Goal: Task Accomplishment & Management: Use online tool/utility

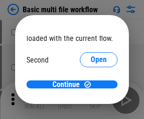
click at [90, 85] on span "Open" at bounding box center [98, 89] width 16 height 8
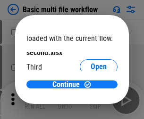
scroll to position [27, 0]
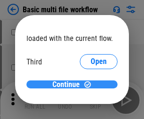
click at [68, 85] on span "Continue" at bounding box center [65, 85] width 27 height 8
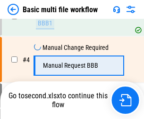
scroll to position [209, 0]
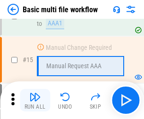
click at [35, 100] on img "button" at bounding box center [34, 96] width 11 height 11
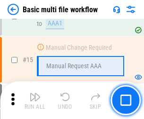
scroll to position [626, 0]
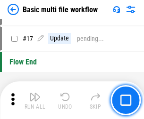
click at [35, 100] on img "button" at bounding box center [34, 96] width 11 height 11
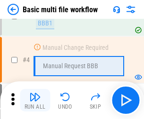
click at [35, 100] on img "button" at bounding box center [34, 96] width 11 height 11
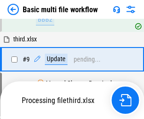
scroll to position [328, 0]
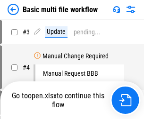
scroll to position [38, 0]
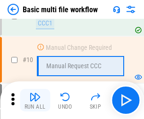
click at [35, 100] on img "button" at bounding box center [34, 96] width 11 height 11
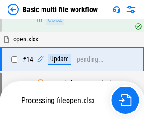
scroll to position [492, 0]
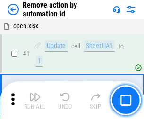
scroll to position [35, 0]
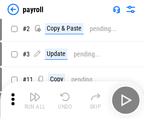
click at [35, 100] on img "button" at bounding box center [34, 96] width 11 height 11
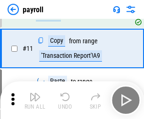
scroll to position [68, 0]
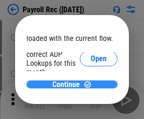
click at [68, 84] on span "Continue" at bounding box center [65, 85] width 27 height 8
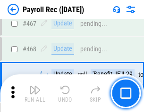
scroll to position [5017, 0]
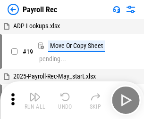
click at [35, 100] on img "button" at bounding box center [34, 96] width 11 height 11
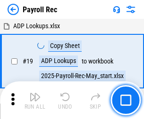
scroll to position [57, 0]
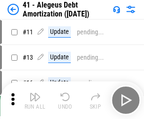
click at [35, 100] on img "button" at bounding box center [34, 96] width 11 height 11
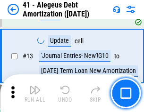
scroll to position [116, 0]
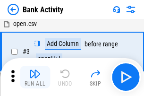
click at [35, 77] on img "button" at bounding box center [34, 73] width 11 height 11
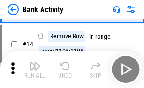
scroll to position [212, 0]
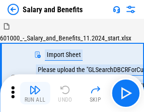
click at [35, 93] on img "button" at bounding box center [34, 89] width 11 height 11
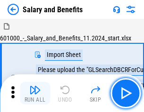
scroll to position [13, 0]
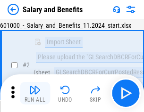
click at [35, 93] on img "button" at bounding box center [34, 89] width 11 height 11
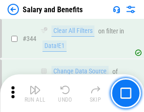
scroll to position [4408, 0]
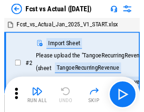
scroll to position [12, 0]
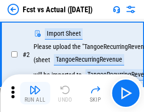
click at [35, 93] on img "button" at bounding box center [34, 89] width 11 height 11
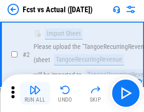
click at [35, 93] on img "button" at bounding box center [34, 89] width 11 height 11
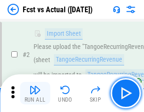
scroll to position [88, 0]
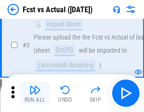
click at [35, 93] on img "button" at bounding box center [34, 89] width 11 height 11
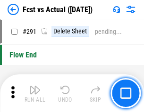
scroll to position [4455, 0]
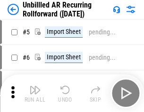
click at [35, 93] on img "button" at bounding box center [34, 89] width 11 height 11
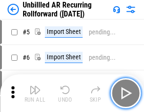
scroll to position [20, 0]
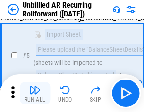
click at [35, 93] on img "button" at bounding box center [34, 89] width 11 height 11
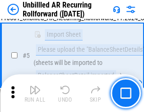
scroll to position [88, 0]
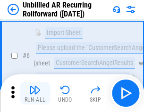
click at [35, 93] on img "button" at bounding box center [34, 89] width 11 height 11
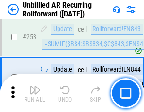
scroll to position [3197, 0]
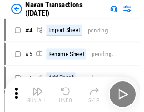
scroll to position [15, 0]
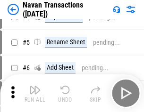
click at [35, 93] on img "button" at bounding box center [34, 89] width 11 height 11
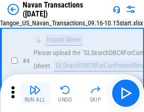
click at [35, 93] on img "button" at bounding box center [34, 89] width 11 height 11
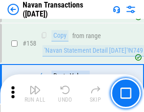
scroll to position [3052, 0]
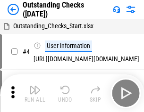
click at [35, 93] on img "button" at bounding box center [34, 89] width 11 height 11
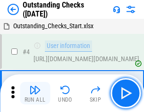
scroll to position [40, 0]
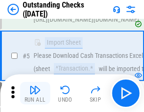
click at [35, 93] on img "button" at bounding box center [34, 89] width 11 height 11
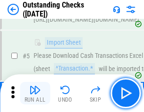
scroll to position [98, 0]
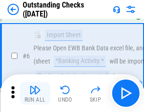
click at [35, 93] on img "button" at bounding box center [34, 89] width 11 height 11
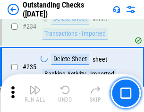
scroll to position [2859, 0]
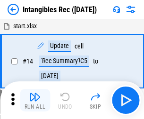
click at [35, 100] on img "button" at bounding box center [34, 96] width 11 height 11
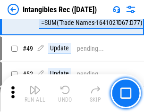
scroll to position [367, 0]
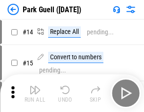
click at [35, 93] on img "button" at bounding box center [34, 89] width 11 height 11
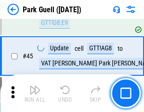
scroll to position [1177, 0]
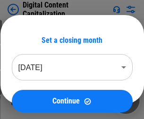
click at [35, 93] on img "button" at bounding box center [34, 96] width 11 height 11
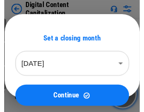
scroll to position [20, 0]
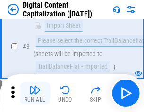
click at [35, 93] on img "button" at bounding box center [34, 89] width 11 height 11
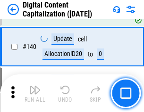
scroll to position [991, 0]
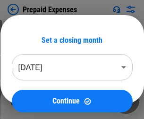
click at [35, 93] on img "button" at bounding box center [34, 96] width 11 height 11
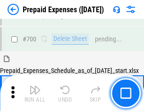
scroll to position [2533, 0]
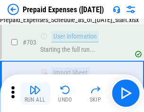
click at [35, 93] on img "button" at bounding box center [34, 89] width 11 height 11
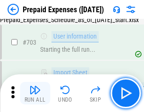
scroll to position [2588, 0]
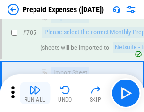
click at [35, 93] on img "button" at bounding box center [34, 89] width 11 height 11
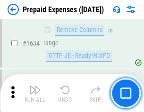
scroll to position [9165, 0]
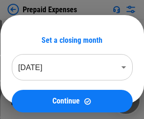
click at [35, 100] on img "button" at bounding box center [34, 96] width 11 height 11
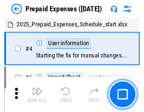
scroll to position [41, 0]
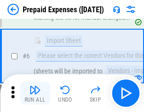
click at [35, 93] on img "button" at bounding box center [34, 89] width 11 height 11
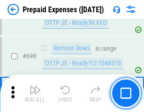
scroll to position [3278, 0]
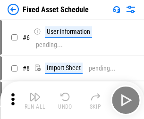
click at [35, 100] on img "button" at bounding box center [34, 96] width 11 height 11
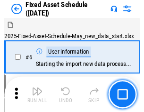
scroll to position [51, 0]
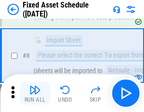
click at [35, 93] on img "button" at bounding box center [34, 89] width 11 height 11
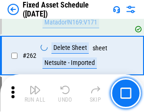
scroll to position [3000, 0]
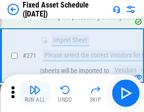
click at [35, 93] on img "button" at bounding box center [34, 89] width 11 height 11
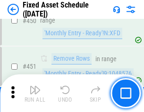
scroll to position [4208, 0]
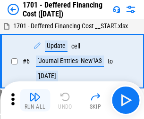
click at [35, 100] on img "button" at bounding box center [34, 96] width 11 height 11
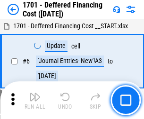
scroll to position [113, 0]
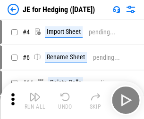
click at [35, 93] on img "button" at bounding box center [34, 96] width 11 height 11
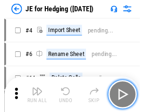
scroll to position [1, 0]
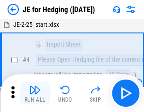
click at [35, 93] on img "button" at bounding box center [34, 89] width 11 height 11
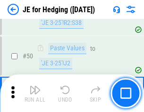
scroll to position [610, 0]
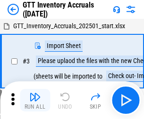
click at [35, 93] on img "button" at bounding box center [34, 96] width 11 height 11
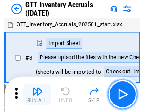
scroll to position [1, 0]
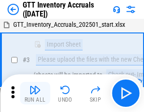
click at [35, 93] on img "button" at bounding box center [34, 89] width 11 height 11
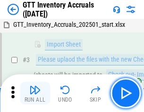
scroll to position [61, 0]
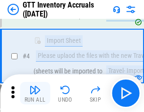
click at [35, 93] on img "button" at bounding box center [34, 89] width 11 height 11
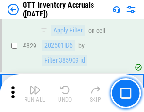
scroll to position [7145, 0]
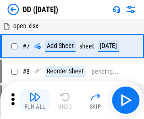
click at [35, 100] on img "button" at bounding box center [34, 96] width 11 height 11
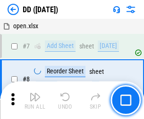
scroll to position [91, 0]
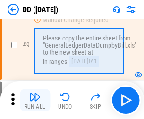
click at [35, 100] on img "button" at bounding box center [34, 96] width 11 height 11
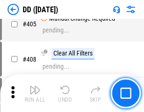
scroll to position [4212, 0]
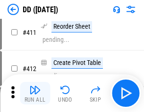
click at [35, 93] on img "button" at bounding box center [34, 89] width 11 height 11
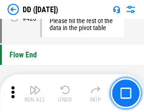
scroll to position [4505, 0]
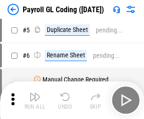
click at [35, 100] on img "button" at bounding box center [34, 96] width 11 height 11
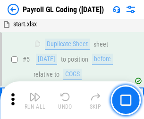
scroll to position [113, 0]
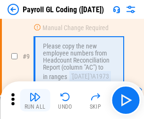
click at [35, 100] on img "button" at bounding box center [34, 96] width 11 height 11
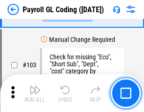
scroll to position [2209, 0]
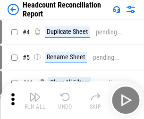
click at [35, 100] on img "button" at bounding box center [34, 96] width 11 height 11
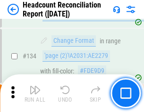
scroll to position [1132, 0]
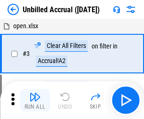
click at [35, 100] on img "button" at bounding box center [34, 96] width 11 height 11
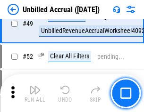
scroll to position [854, 0]
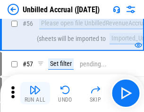
click at [35, 93] on img "button" at bounding box center [34, 89] width 11 height 11
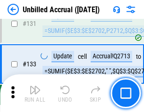
scroll to position [2804, 0]
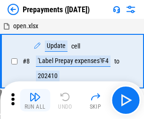
click at [35, 100] on img "button" at bounding box center [34, 96] width 11 height 11
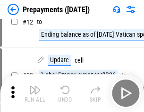
scroll to position [59, 0]
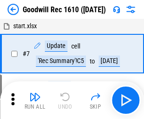
scroll to position [161, 0]
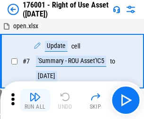
click at [35, 100] on img "button" at bounding box center [34, 96] width 11 height 11
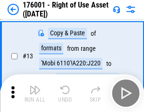
scroll to position [61, 0]
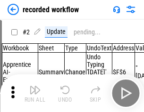
click at [35, 93] on img "button" at bounding box center [34, 89] width 11 height 11
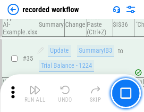
scroll to position [2942, 0]
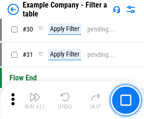
scroll to position [861, 0]
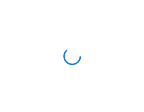
scroll to position [15, 0]
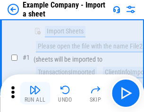
click at [35, 93] on img "button" at bounding box center [34, 89] width 11 height 11
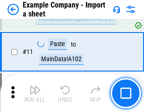
scroll to position [208, 0]
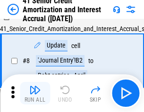
click at [35, 93] on img "button" at bounding box center [34, 89] width 11 height 11
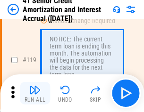
click at [35, 93] on img "button" at bounding box center [34, 89] width 11 height 11
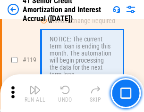
scroll to position [888, 0]
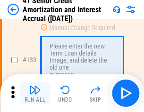
click at [35, 93] on img "button" at bounding box center [34, 89] width 11 height 11
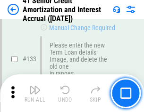
scroll to position [984, 0]
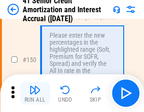
click at [35, 93] on img "button" at bounding box center [34, 89] width 11 height 11
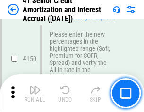
scroll to position [1083, 0]
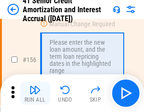
click at [35, 93] on img "button" at bounding box center [34, 89] width 11 height 11
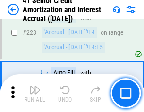
scroll to position [2108, 0]
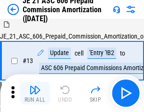
click at [35, 93] on img "button" at bounding box center [34, 89] width 11 height 11
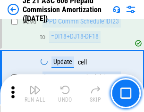
scroll to position [1732, 0]
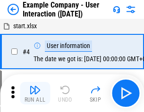
click at [35, 93] on img "button" at bounding box center [34, 89] width 11 height 11
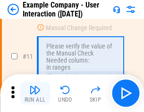
click at [35, 93] on img "button" at bounding box center [34, 89] width 11 height 11
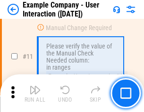
scroll to position [204, 0]
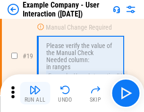
click at [35, 93] on img "button" at bounding box center [34, 89] width 11 height 11
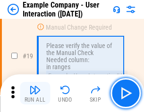
click at [35, 93] on img "button" at bounding box center [34, 89] width 11 height 11
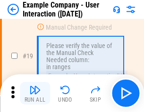
click at [35, 93] on img "button" at bounding box center [34, 89] width 11 height 11
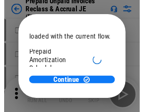
scroll to position [56, 0]
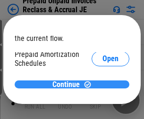
click at [68, 84] on span "Continue" at bounding box center [65, 85] width 27 height 8
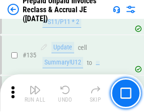
scroll to position [1220, 0]
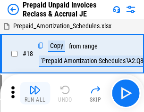
click at [35, 93] on img "button" at bounding box center [34, 89] width 11 height 11
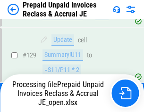
scroll to position [768, 0]
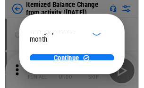
scroll to position [69, 0]
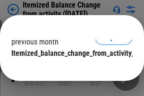
click at [68, 68] on span "Continue" at bounding box center [65, 72] width 27 height 8
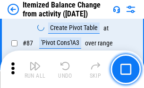
scroll to position [920, 0]
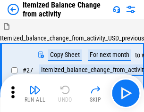
scroll to position [15, 0]
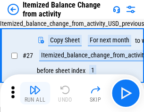
click at [35, 93] on img "button" at bounding box center [34, 89] width 11 height 11
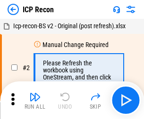
scroll to position [4, 0]
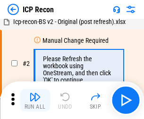
click at [35, 100] on img "button" at bounding box center [34, 96] width 11 height 11
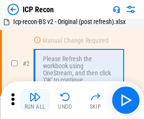
click at [35, 100] on img "button" at bounding box center [34, 96] width 11 height 11
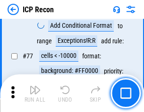
scroll to position [846, 0]
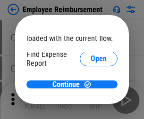
click at [90, 109] on span "Open" at bounding box center [98, 113] width 16 height 8
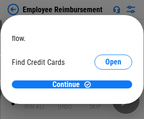
scroll to position [55, 0]
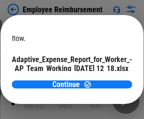
click at [105, 79] on span "Open" at bounding box center [113, 83] width 16 height 8
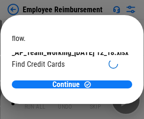
scroll to position [98, 0]
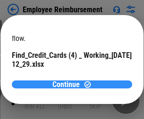
click at [68, 84] on span "Continue" at bounding box center [65, 85] width 27 height 8
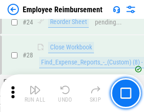
scroll to position [440, 0]
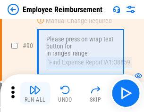
click at [35, 93] on img "button" at bounding box center [34, 89] width 11 height 11
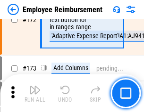
click at [35, 93] on img "button" at bounding box center [34, 89] width 11 height 11
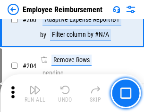
scroll to position [2382, 0]
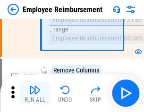
click at [35, 93] on img "button" at bounding box center [34, 89] width 11 height 11
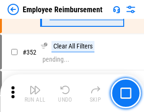
click at [35, 93] on img "button" at bounding box center [34, 89] width 11 height 11
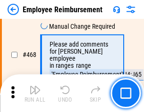
scroll to position [5755, 0]
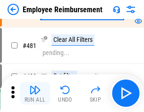
click at [35, 93] on img "button" at bounding box center [34, 89] width 11 height 11
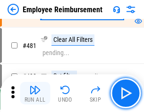
click at [35, 93] on img "button" at bounding box center [34, 89] width 11 height 11
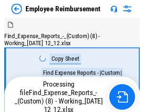
scroll to position [32, 0]
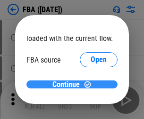
click at [68, 85] on span "Continue" at bounding box center [65, 85] width 27 height 8
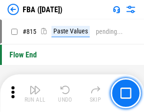
scroll to position [8265, 0]
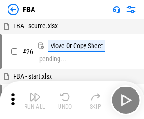
scroll to position [9, 0]
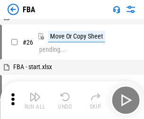
click at [35, 100] on img "button" at bounding box center [34, 96] width 11 height 11
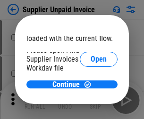
scroll to position [65, 0]
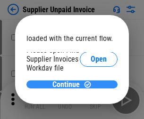
click at [68, 84] on span "Continue" at bounding box center [65, 85] width 27 height 8
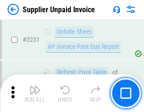
scroll to position [22925, 0]
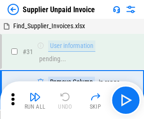
scroll to position [31, 0]
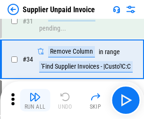
click at [35, 100] on img "button" at bounding box center [34, 96] width 11 height 11
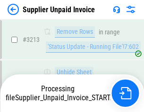
scroll to position [22731, 0]
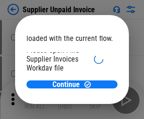
scroll to position [65, 0]
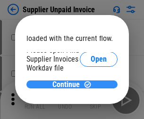
click at [68, 84] on span "Continue" at bounding box center [65, 85] width 27 height 8
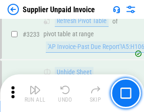
scroll to position [22925, 0]
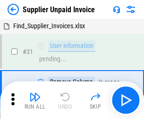
scroll to position [31, 0]
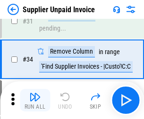
click at [35, 100] on img "button" at bounding box center [34, 96] width 11 height 11
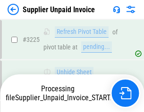
scroll to position [22771, 0]
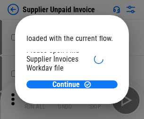
scroll to position [65, 0]
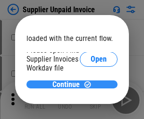
click at [68, 84] on span "Continue" at bounding box center [65, 85] width 27 height 8
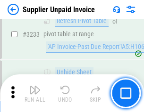
scroll to position [22925, 0]
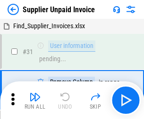
scroll to position [31, 0]
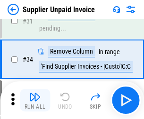
click at [35, 100] on img "button" at bounding box center [34, 96] width 11 height 11
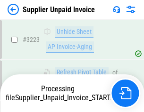
scroll to position [22812, 0]
